Goal: Task Accomplishment & Management: Manage account settings

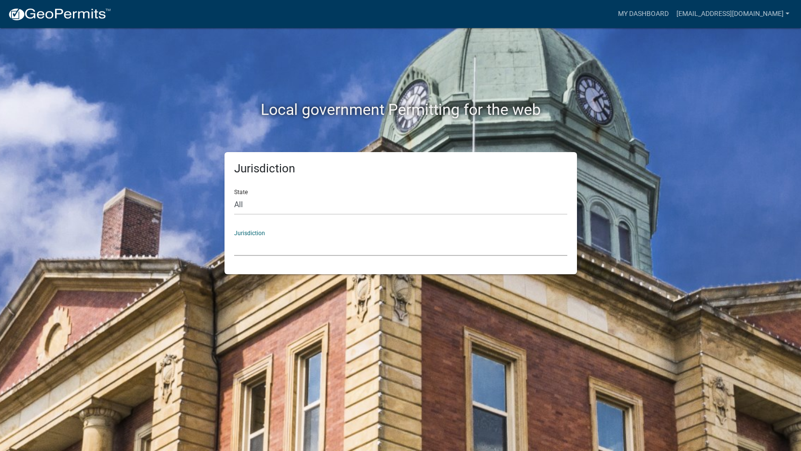
click at [410, 254] on select "[GEOGRAPHIC_DATA], [US_STATE] [GEOGRAPHIC_DATA], [US_STATE][PERSON_NAME][GEOGRA…" at bounding box center [400, 246] width 333 height 20
click at [409, 254] on select "[GEOGRAPHIC_DATA], [US_STATE] [GEOGRAPHIC_DATA], [US_STATE][PERSON_NAME][GEOGRA…" at bounding box center [400, 246] width 333 height 20
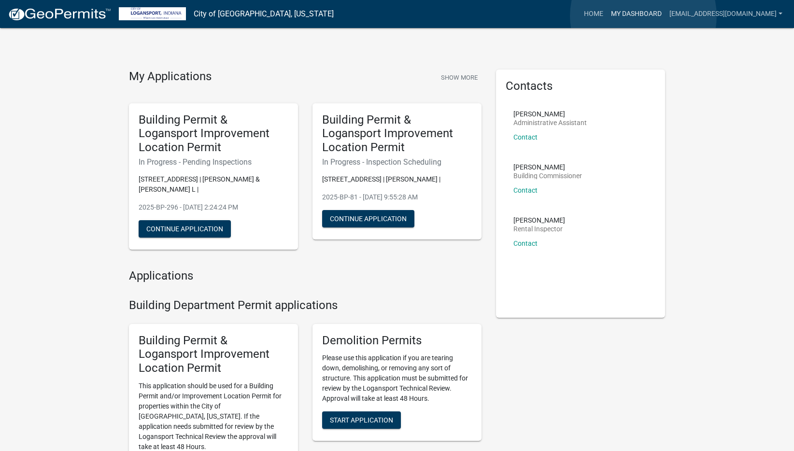
click at [643, 16] on link "My Dashboard" at bounding box center [636, 14] width 58 height 18
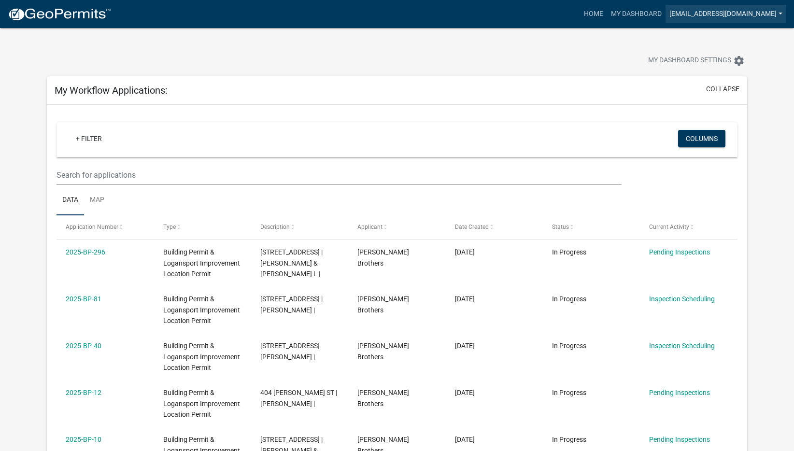
click at [748, 10] on link "[EMAIL_ADDRESS][DOMAIN_NAME]" at bounding box center [725, 14] width 121 height 18
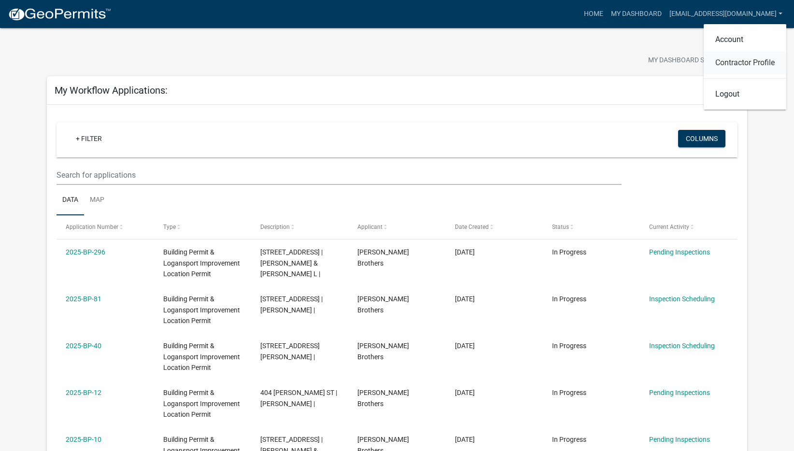
click at [741, 57] on link "Contractor Profile" at bounding box center [745, 62] width 83 height 23
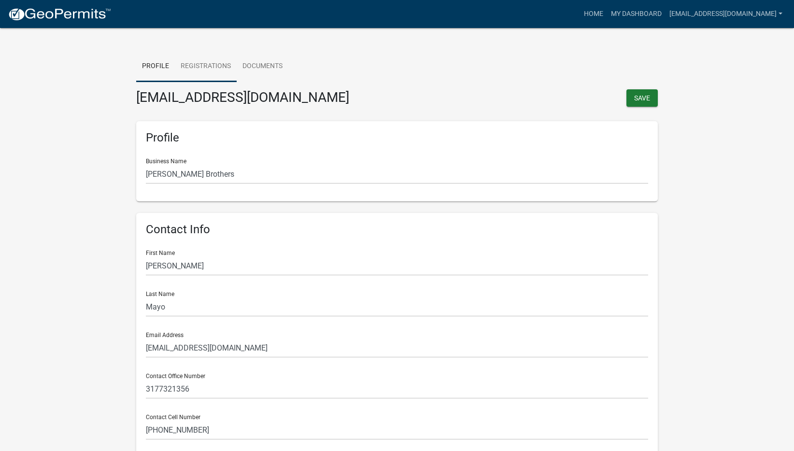
click at [212, 72] on link "Registrations" at bounding box center [206, 66] width 62 height 31
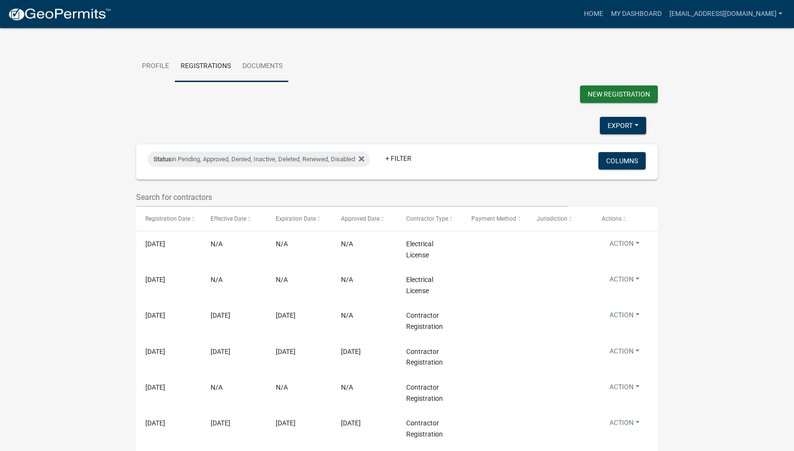
click at [281, 61] on link "Documents" at bounding box center [263, 66] width 52 height 31
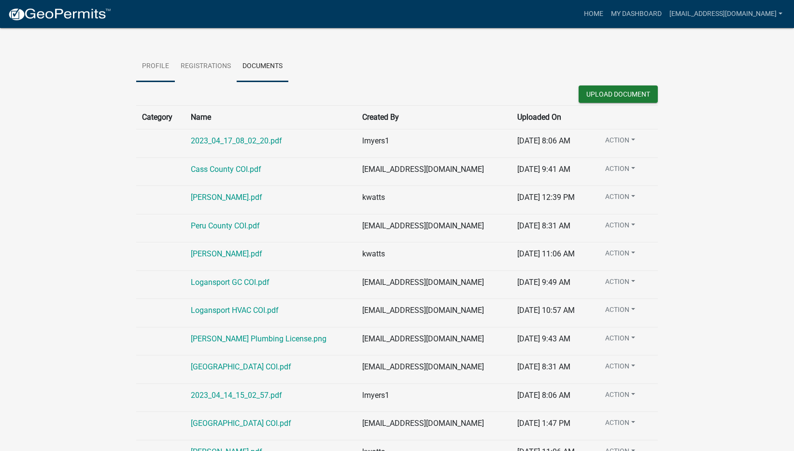
click at [166, 58] on link "Profile" at bounding box center [155, 66] width 39 height 31
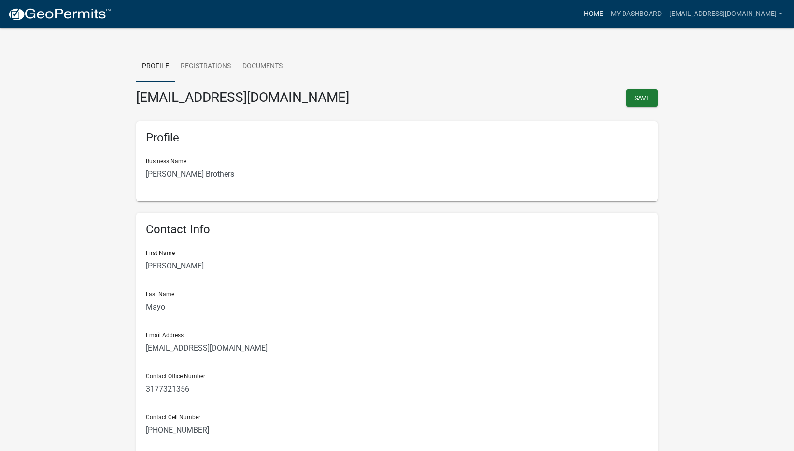
click at [600, 15] on link "Home" at bounding box center [593, 14] width 27 height 18
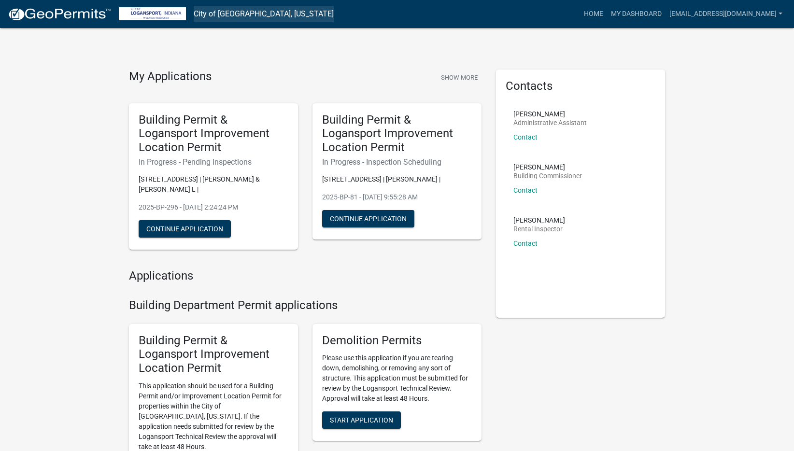
click at [229, 12] on link "City of [GEOGRAPHIC_DATA], [US_STATE]" at bounding box center [264, 14] width 140 height 16
click at [119, 7] on link at bounding box center [152, 14] width 67 height 18
click at [64, 14] on img at bounding box center [59, 14] width 103 height 14
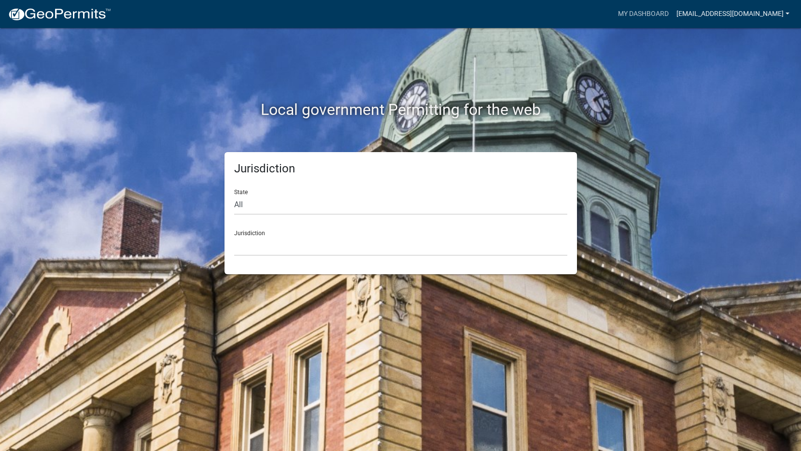
click at [735, 12] on link "[EMAIL_ADDRESS][DOMAIN_NAME]" at bounding box center [733, 14] width 121 height 18
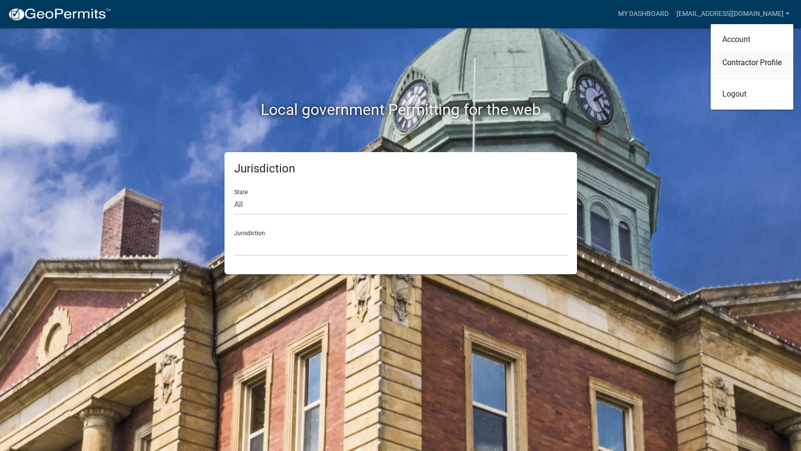
click at [768, 69] on link "Contractor Profile" at bounding box center [752, 62] width 83 height 23
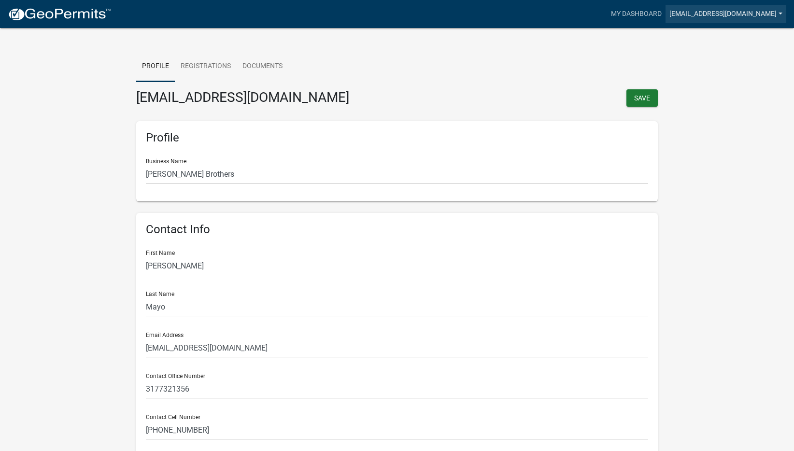
click at [715, 8] on link "[EMAIL_ADDRESS][DOMAIN_NAME]" at bounding box center [725, 14] width 121 height 18
click at [732, 105] on link "Logout" at bounding box center [745, 94] width 83 height 23
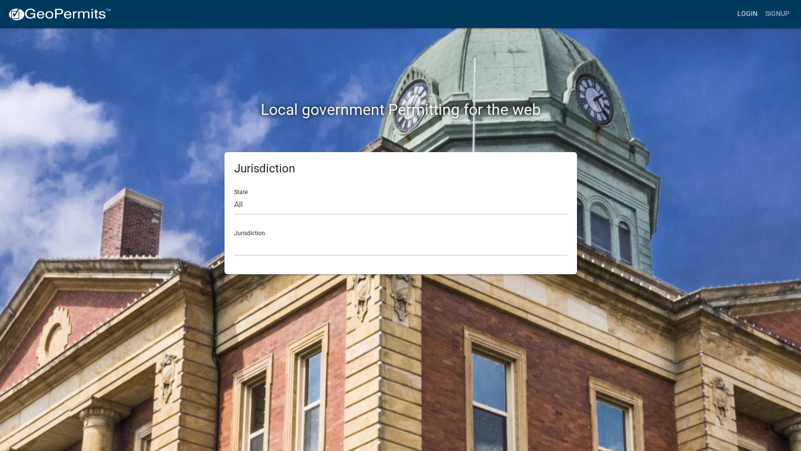
click at [751, 19] on link "Login" at bounding box center [748, 14] width 28 height 18
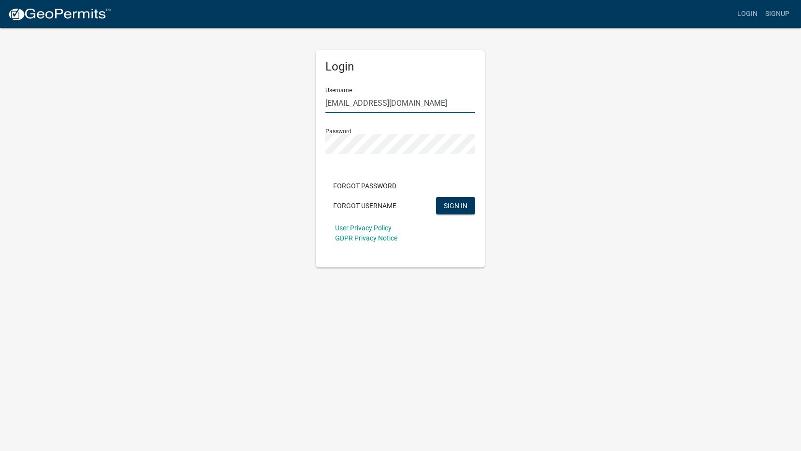
click at [376, 102] on input "[EMAIL_ADDRESS][DOMAIN_NAME]" at bounding box center [400, 103] width 150 height 20
type input "pbrothers"
click at [462, 208] on span "SIGN IN" at bounding box center [456, 205] width 24 height 8
